Goal: Information Seeking & Learning: Learn about a topic

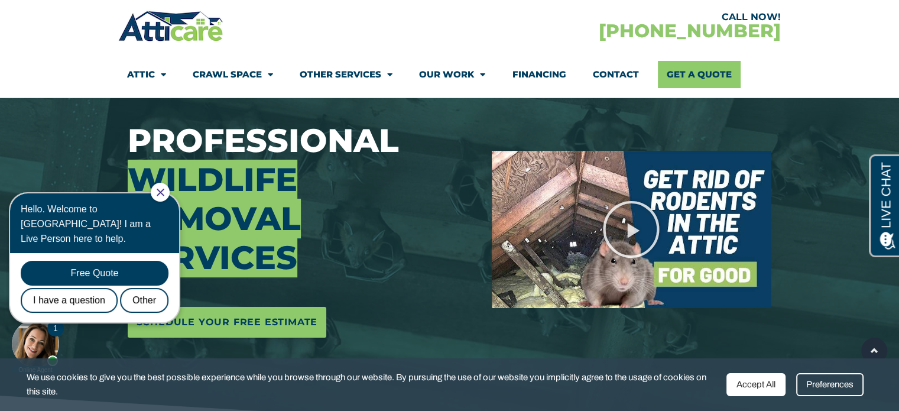
scroll to position [55, 0]
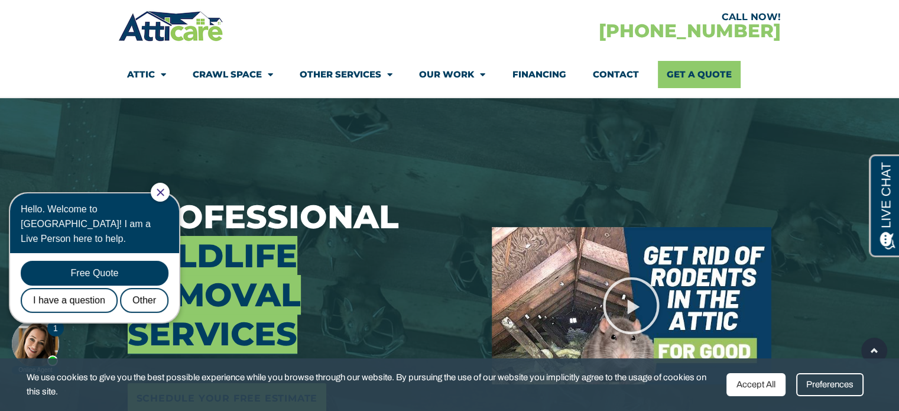
drag, startPoint x: 0, startPoint y: 0, endPoint x: 906, endPoint y: 30, distance: 906.8
click at [170, 196] on div at bounding box center [160, 192] width 19 height 19
click at [170, 187] on div at bounding box center [160, 192] width 19 height 19
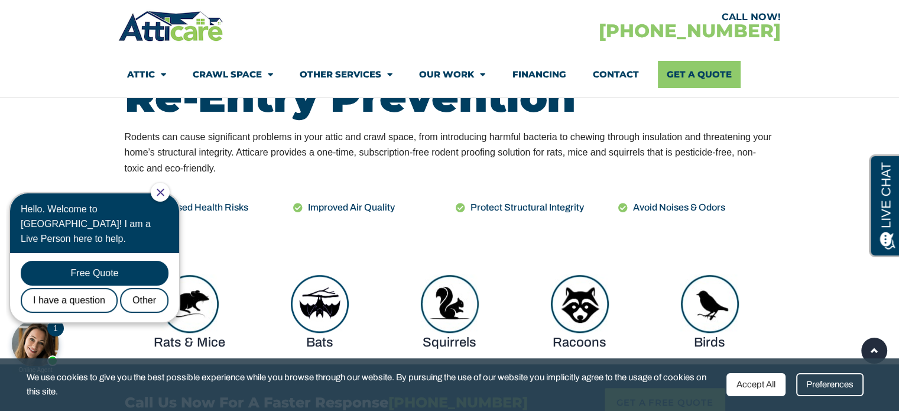
scroll to position [545, 0]
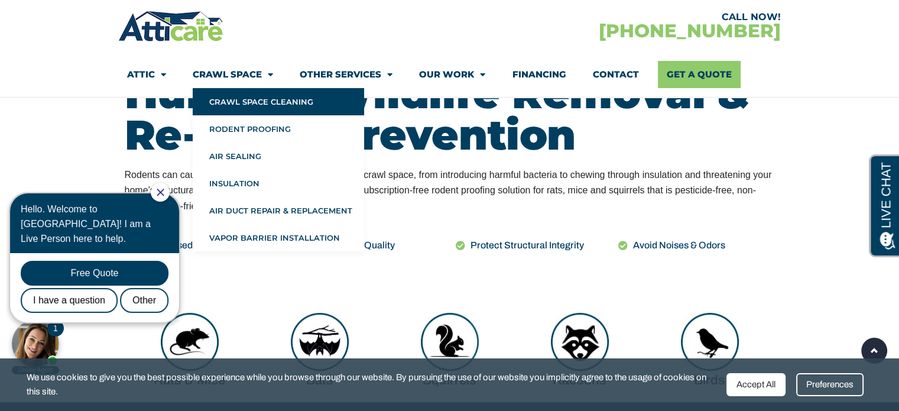
click at [272, 100] on link "Crawl Space Cleaning" at bounding box center [278, 101] width 171 height 27
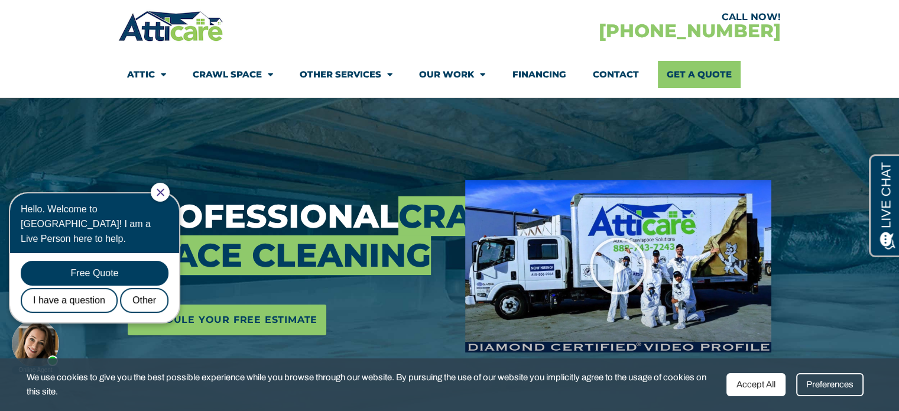
scroll to position [207, 0]
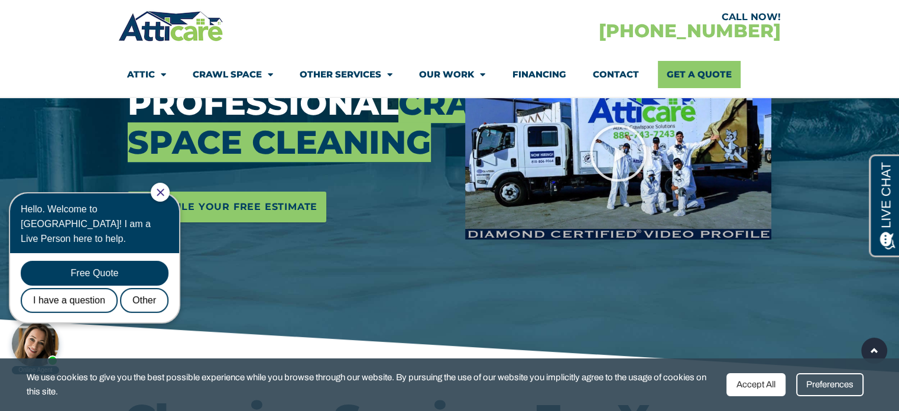
drag, startPoint x: 170, startPoint y: 188, endPoint x: 181, endPoint y: 373, distance: 185.3
click at [164, 188] on icon "Close Chat" at bounding box center [161, 192] width 8 height 8
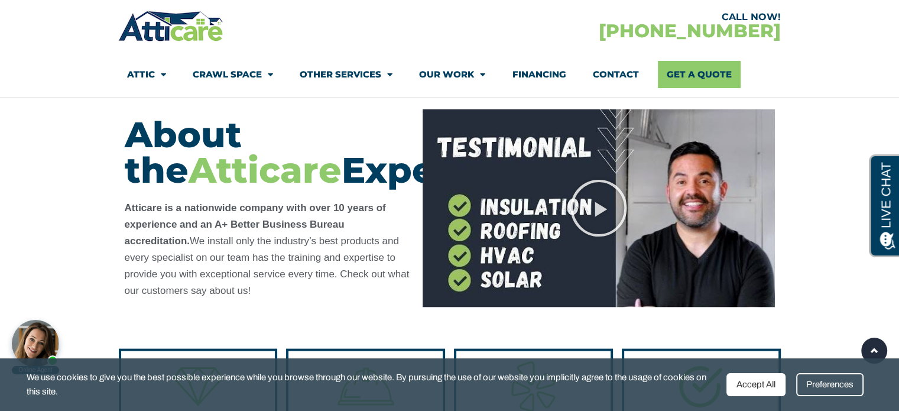
scroll to position [2451, 0]
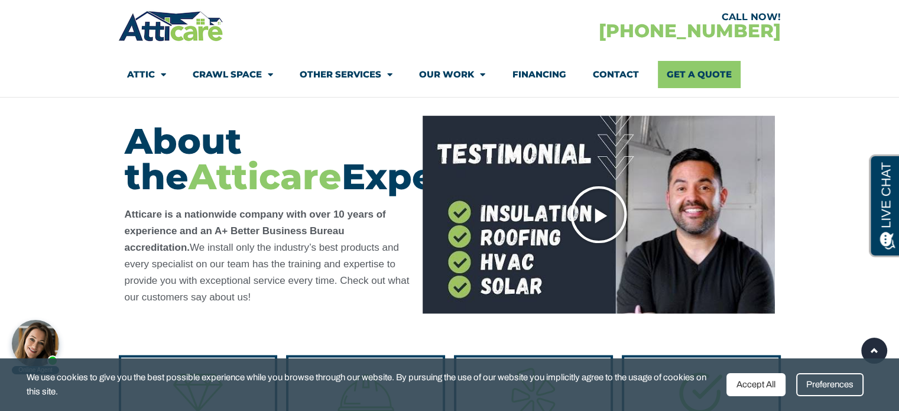
click at [608, 211] on icon "Play Video" at bounding box center [598, 214] width 59 height 59
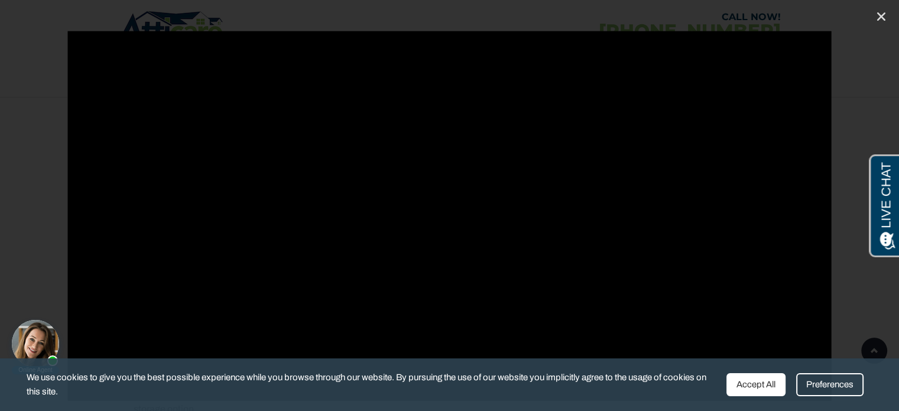
scroll to position [2096, 0]
click at [880, 11] on icon "Close (Esc)" at bounding box center [881, 17] width 12 height 12
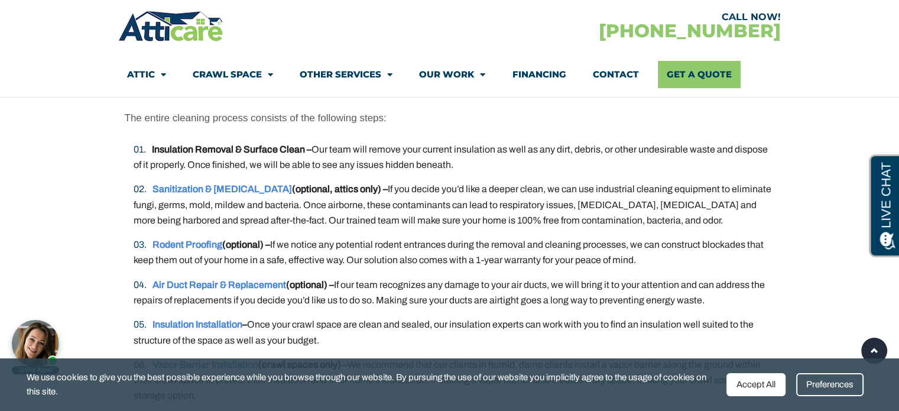
click at [534, 77] on link "Financing" at bounding box center [539, 74] width 54 height 27
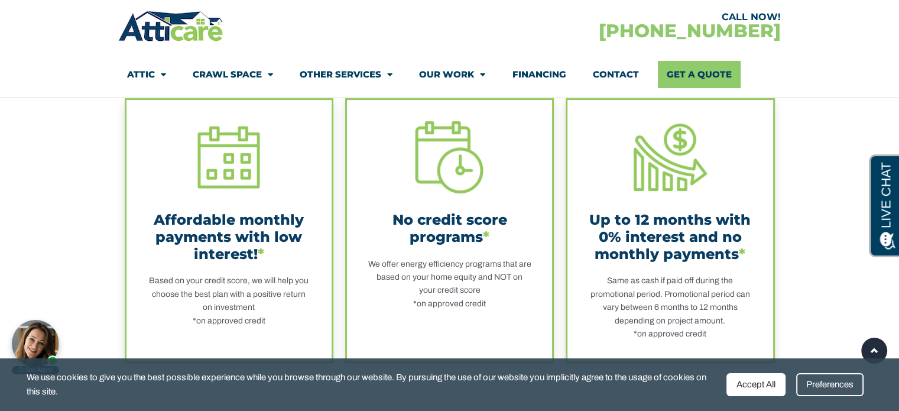
scroll to position [361, 0]
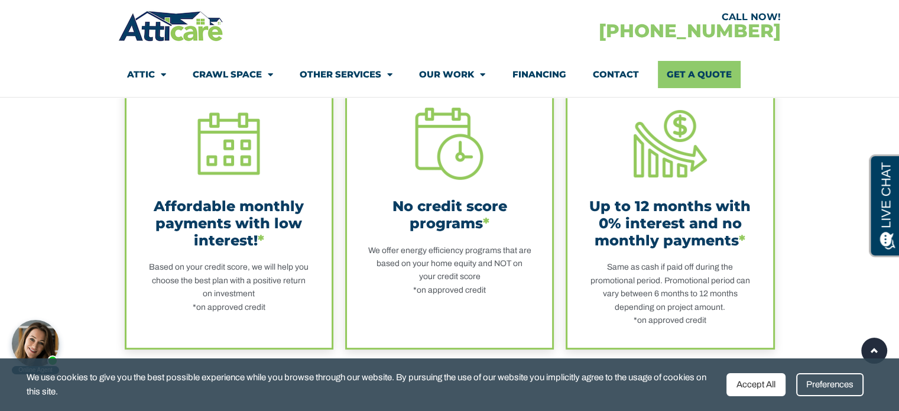
click at [690, 264] on div "Same as cash if paid off during the promotional period. Promotional period can …" at bounding box center [670, 294] width 164 height 66
click at [690, 287] on div "Same as cash if paid off during the promotional period. Promotional period can …" at bounding box center [670, 294] width 164 height 66
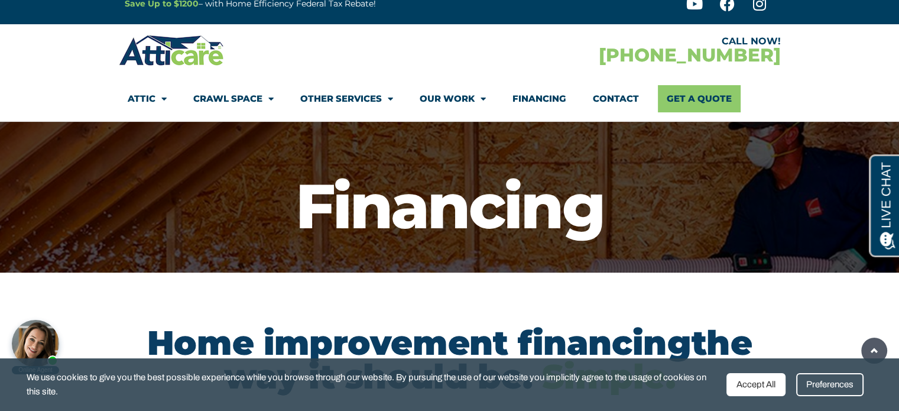
scroll to position [0, 0]
